Goal: Find specific page/section: Find specific page/section

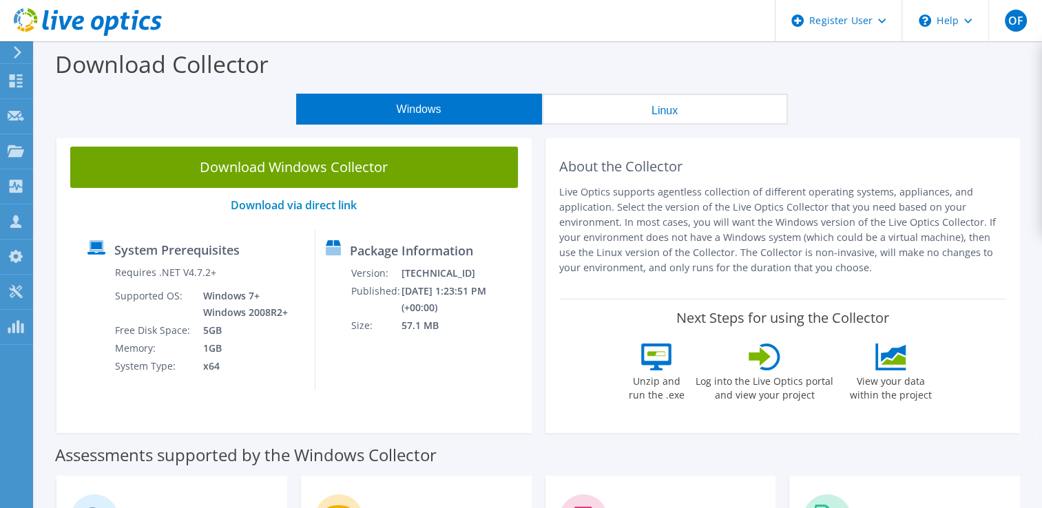
click at [73, 28] on use at bounding box center [88, 22] width 148 height 28
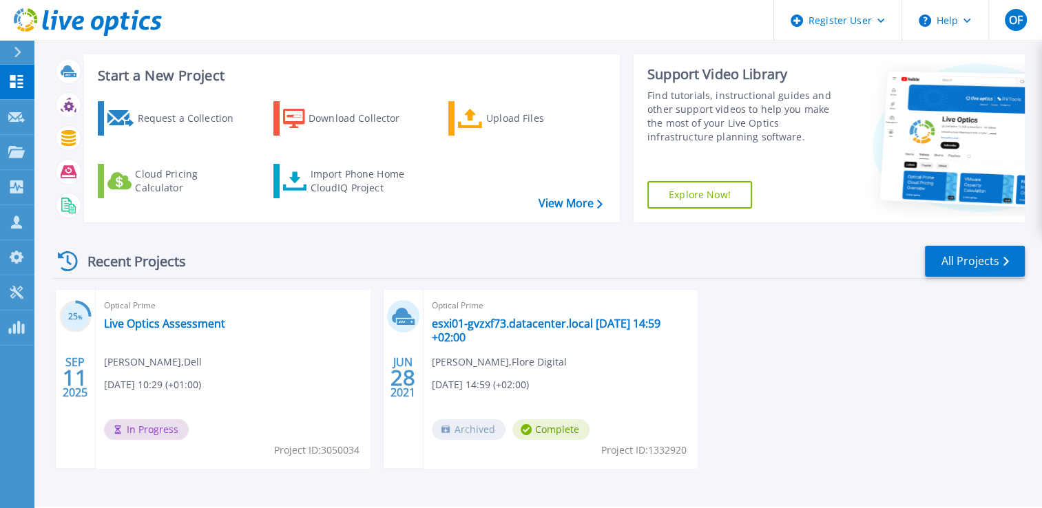
scroll to position [106, 0]
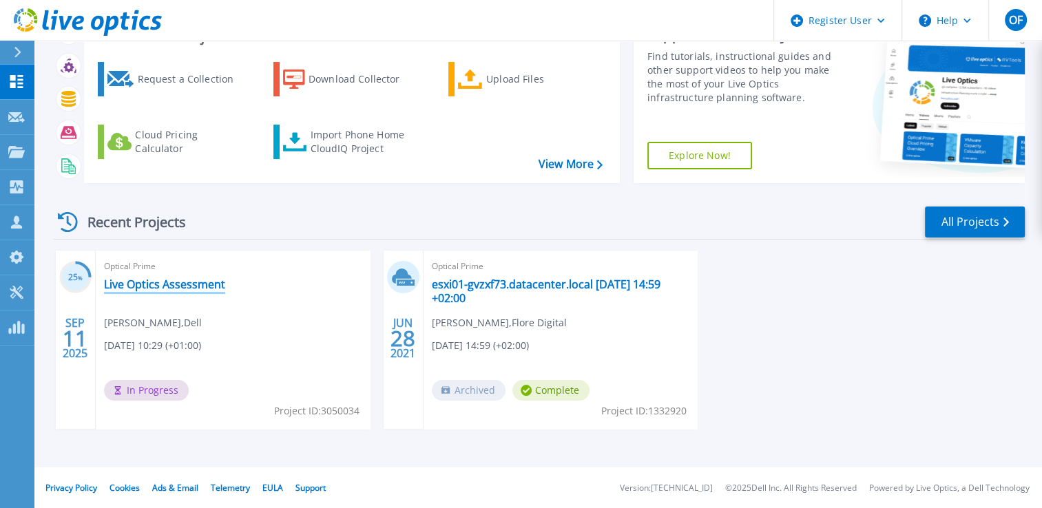
click at [160, 287] on link "Live Optics Assessment" at bounding box center [164, 285] width 121 height 14
